Goal: Task Accomplishment & Management: Use online tool/utility

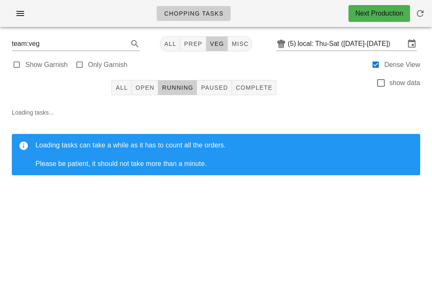
click at [24, 6] on button "button" at bounding box center [20, 13] width 27 height 15
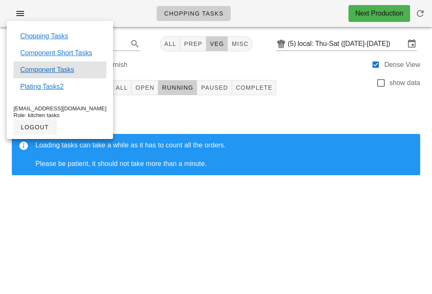
click at [70, 74] on link "Component Tasks" at bounding box center [47, 70] width 54 height 10
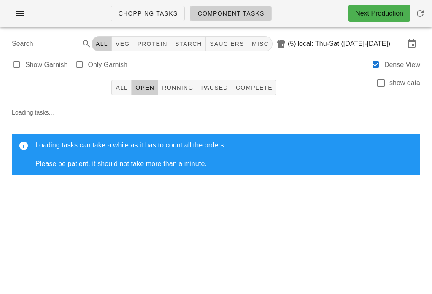
click at [132, 39] on button "veg" at bounding box center [123, 43] width 22 height 15
type input "team:veg"
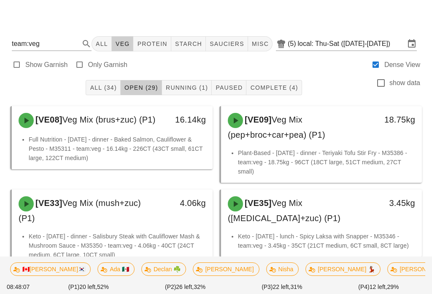
scroll to position [61, 0]
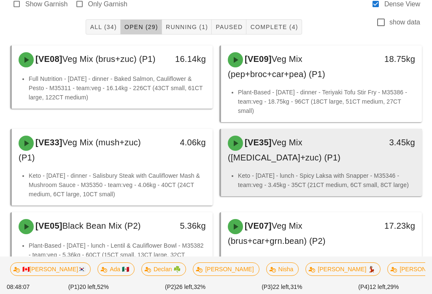
click at [338, 164] on div "[VE35] Veg Mix (caul+zuc) (P1)" at bounding box center [297, 150] width 148 height 39
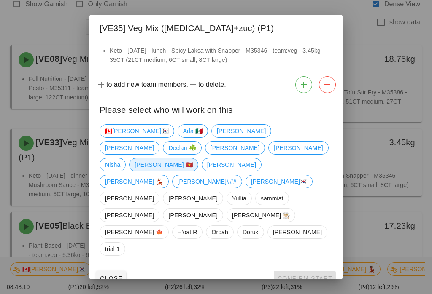
click at [171, 171] on span "[PERSON_NAME] 🇻🇳" at bounding box center [163, 165] width 58 height 13
click at [295, 271] on button "Confirm Start" at bounding box center [305, 278] width 62 height 15
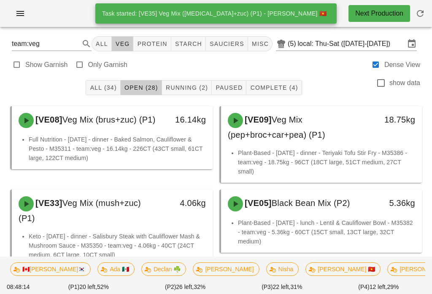
click at [185, 86] on span "Running (2)" at bounding box center [186, 87] width 43 height 7
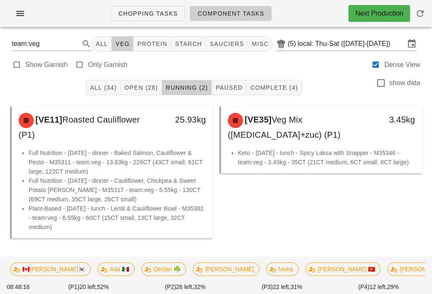
click at [102, 89] on span "All (34)" at bounding box center [102, 87] width 27 height 7
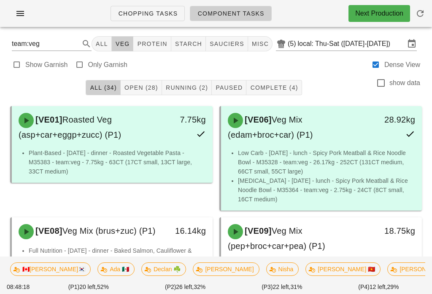
click at [182, 86] on span "Running (2)" at bounding box center [186, 87] width 43 height 7
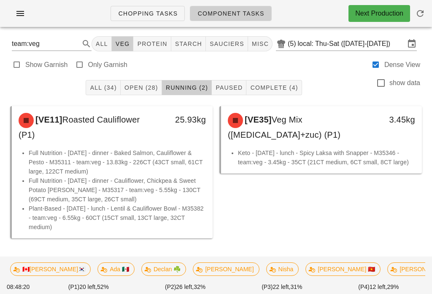
click at [418, 15] on icon "button" at bounding box center [420, 13] width 10 height 10
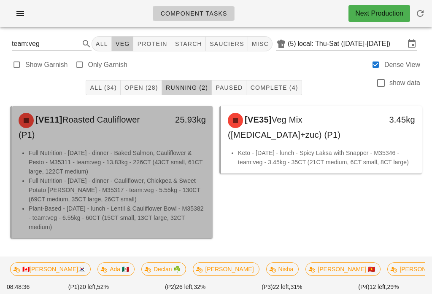
click at [125, 161] on li "Full Nutrition - [DATE] - dinner - Baked Salmon, Cauliflower & Pesto - M35311 -…" at bounding box center [117, 162] width 177 height 28
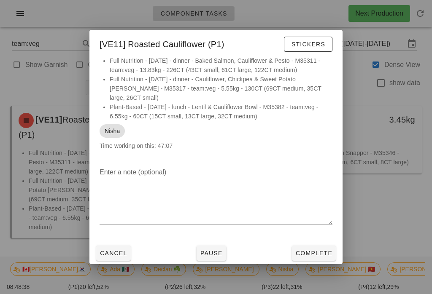
click at [215, 246] on button "Pause" at bounding box center [211, 253] width 30 height 15
